Goal: Task Accomplishment & Management: Manage account settings

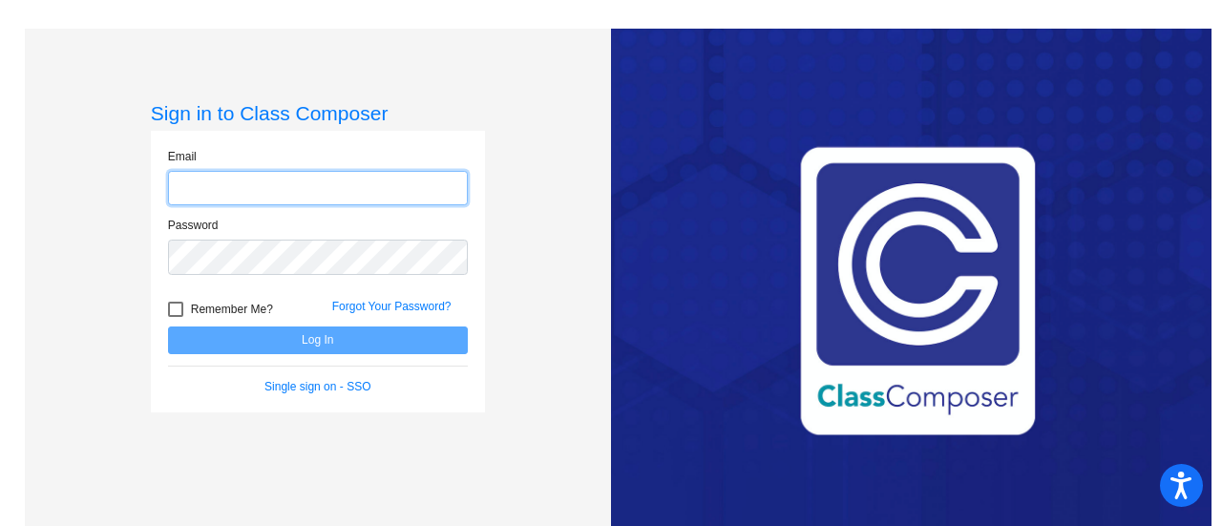
type input "[PERSON_NAME][EMAIL_ADDRESS][PERSON_NAME][DOMAIN_NAME]"
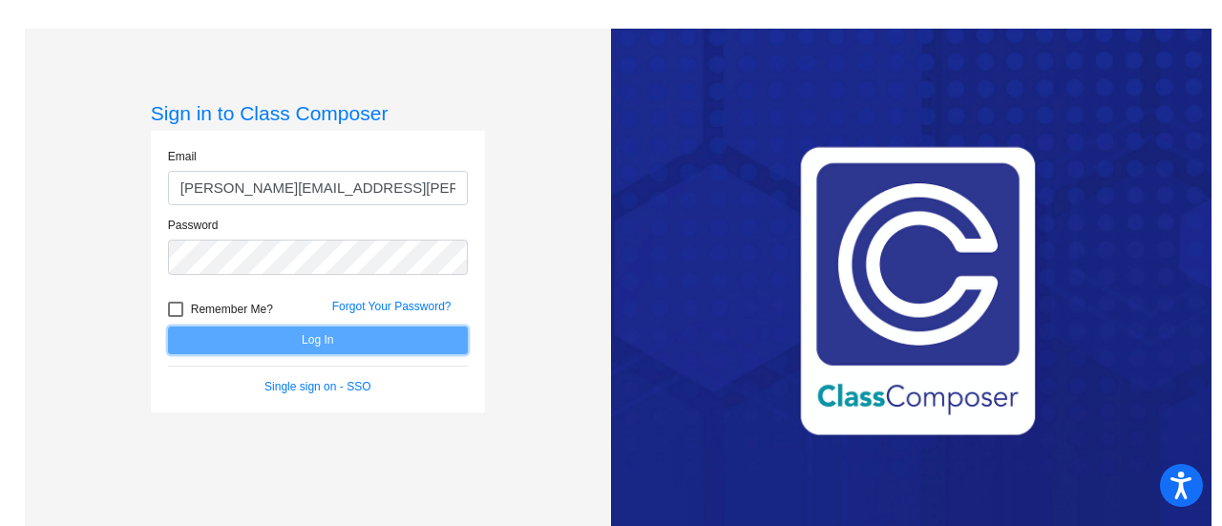
click at [316, 339] on button "Log In" at bounding box center [318, 341] width 300 height 28
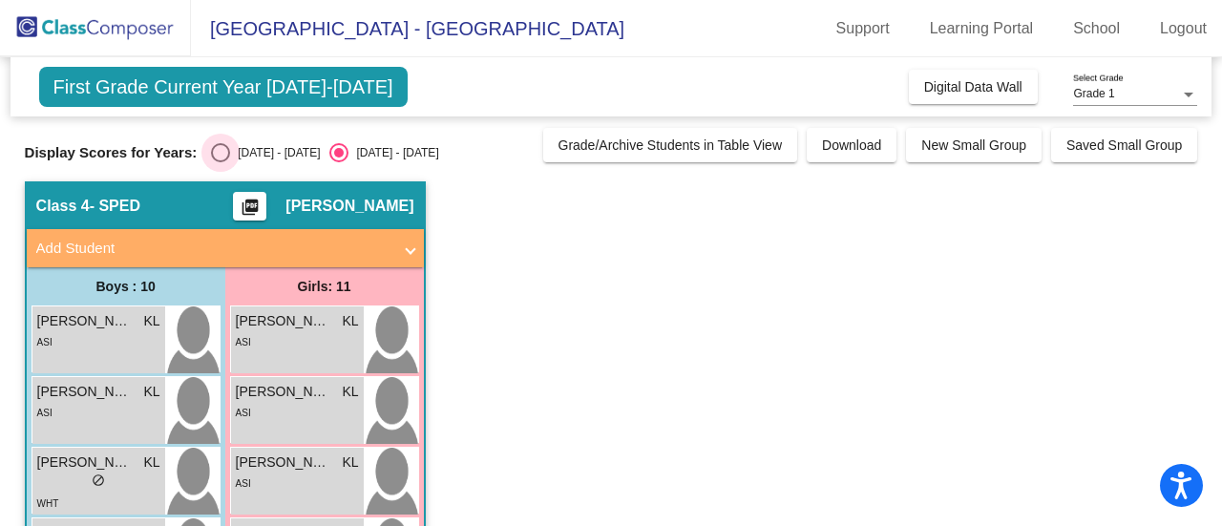
click at [213, 147] on div "Select an option" at bounding box center [220, 152] width 19 height 19
click at [220, 162] on input "[DATE] - [DATE]" at bounding box center [220, 162] width 1 height 1
radio input "true"
